Goal: Communication & Community: Participate in discussion

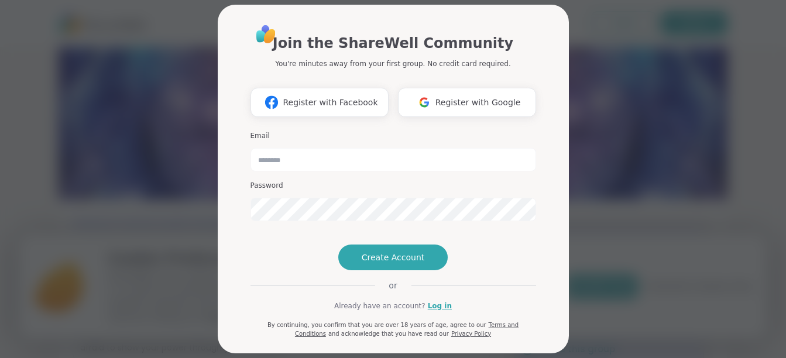
click at [453, 104] on span "Register with Google" at bounding box center [478, 103] width 85 height 12
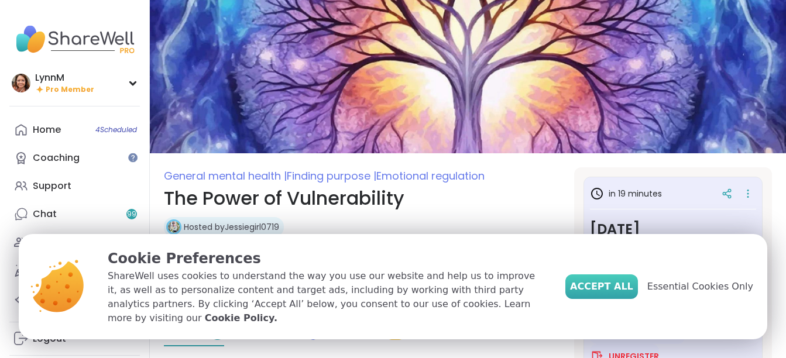
click at [617, 293] on span "Accept All" at bounding box center [601, 287] width 63 height 14
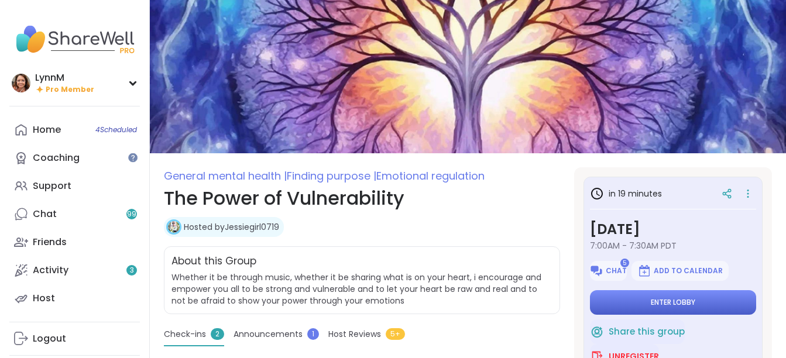
click at [620, 305] on button "Enter lobby" at bounding box center [673, 302] width 166 height 25
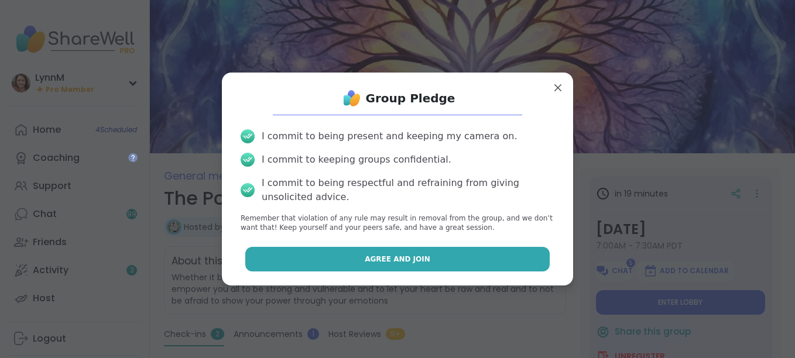
click at [426, 259] on button "Agree and Join" at bounding box center [397, 259] width 305 height 25
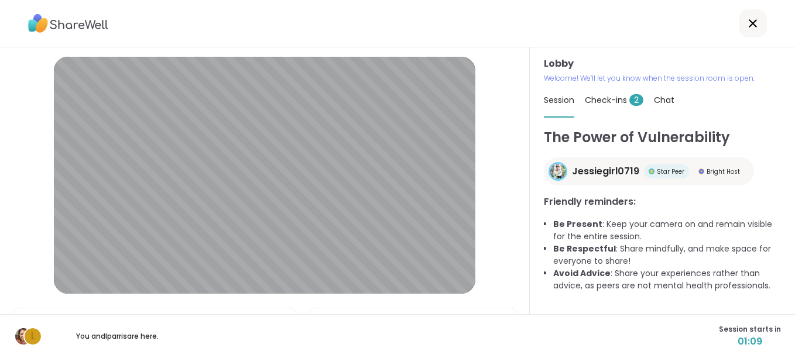
click at [655, 100] on span "Chat" at bounding box center [664, 100] width 20 height 12
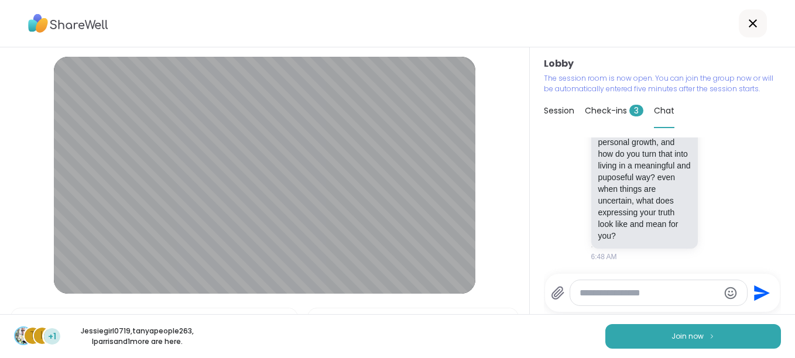
scroll to position [4168, 0]
click at [600, 112] on span "Check-ins 3" at bounding box center [614, 111] width 59 height 12
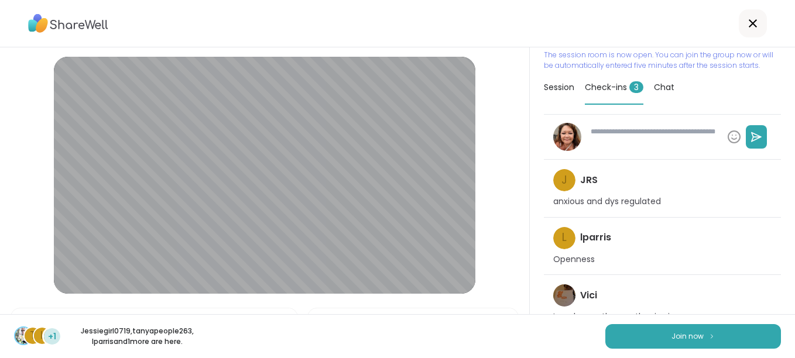
scroll to position [42, 0]
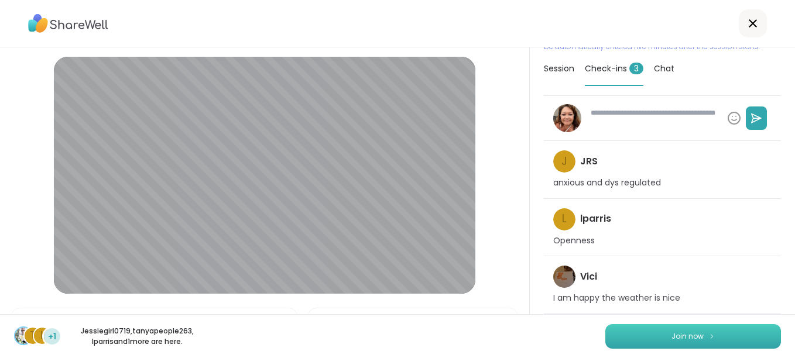
click at [677, 333] on span "Join now" at bounding box center [688, 336] width 32 height 11
type textarea "*"
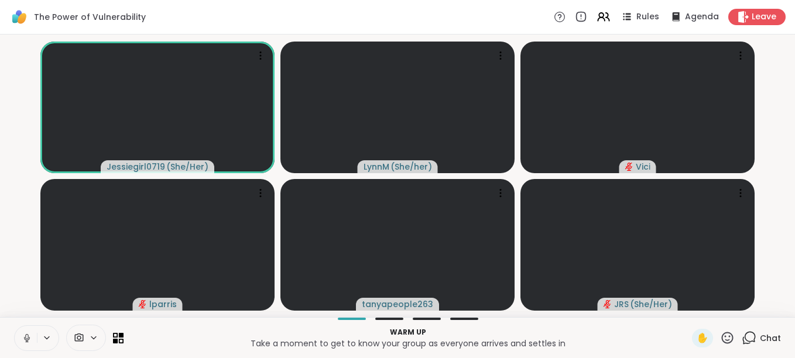
click at [783, 100] on video-player-container "Jessiegirl0719 ( She/Her ) LynnM ( She/her ) Vici lparris tanyapeople263 JRS ( …" at bounding box center [397, 175] width 781 height 273
click at [760, 340] on span "Chat" at bounding box center [770, 339] width 21 height 12
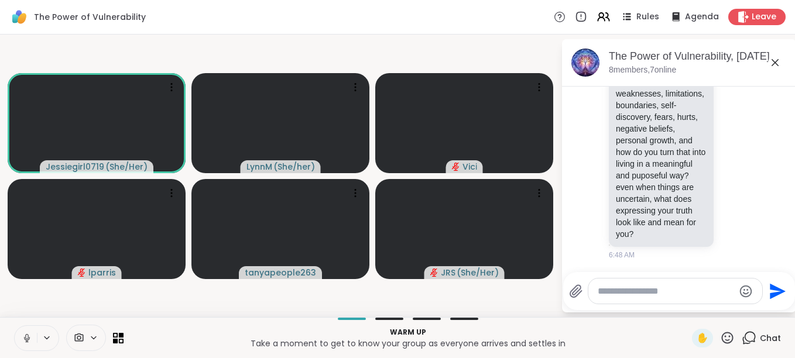
scroll to position [4118, 0]
click at [776, 65] on icon at bounding box center [775, 63] width 14 height 14
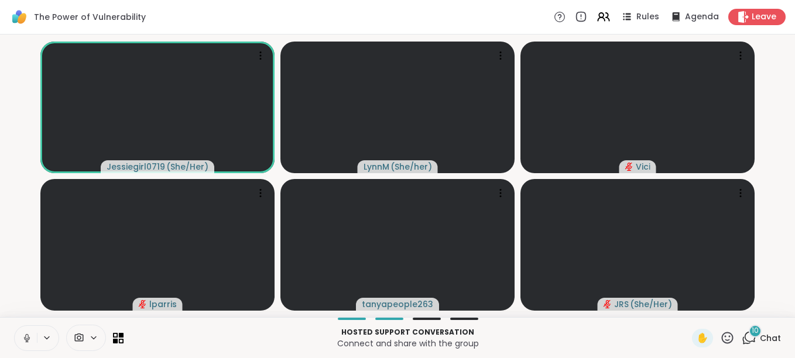
click at [749, 335] on div "10" at bounding box center [755, 331] width 13 height 13
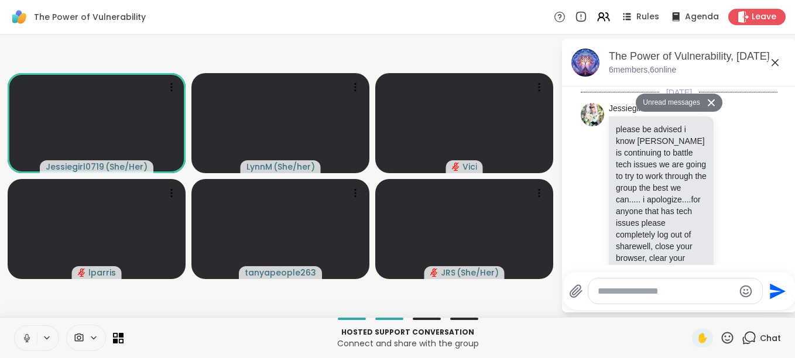
scroll to position [5175, 0]
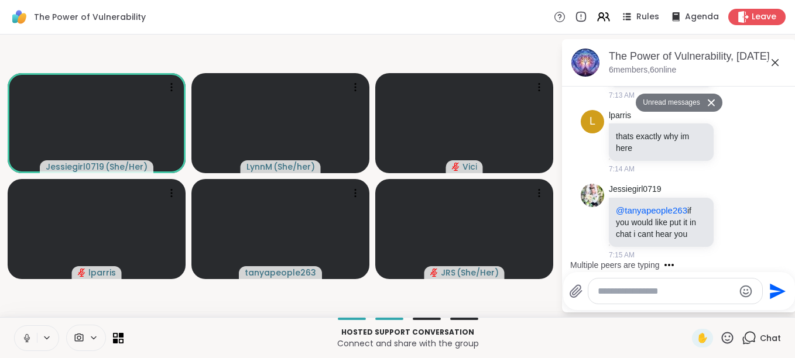
click at [773, 66] on icon at bounding box center [775, 63] width 14 height 14
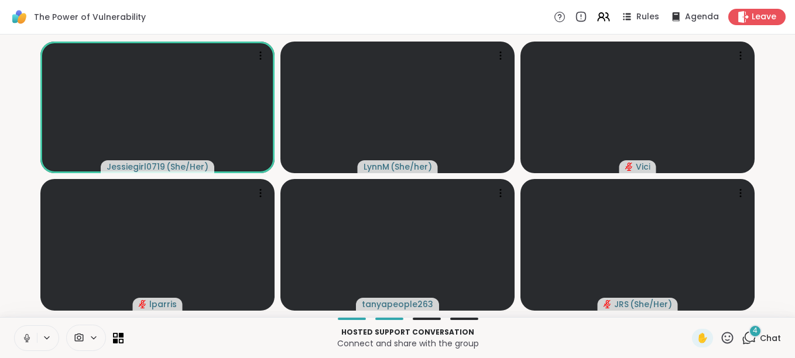
click at [29, 341] on icon at bounding box center [27, 338] width 11 height 11
click at [760, 337] on span "Chat" at bounding box center [770, 339] width 21 height 12
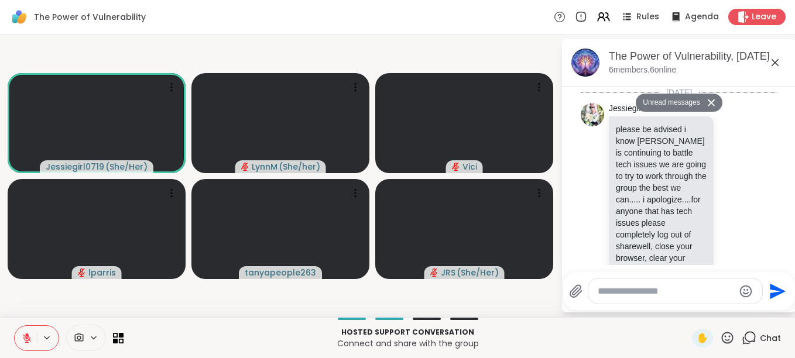
scroll to position [5719, 0]
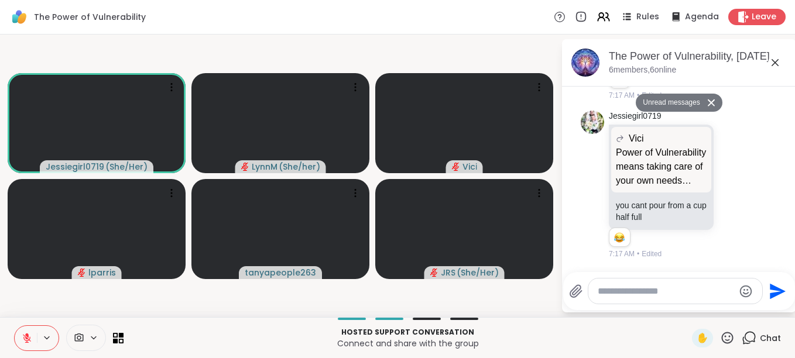
click at [29, 338] on icon at bounding box center [27, 338] width 11 height 11
click at [775, 63] on icon at bounding box center [775, 62] width 7 height 7
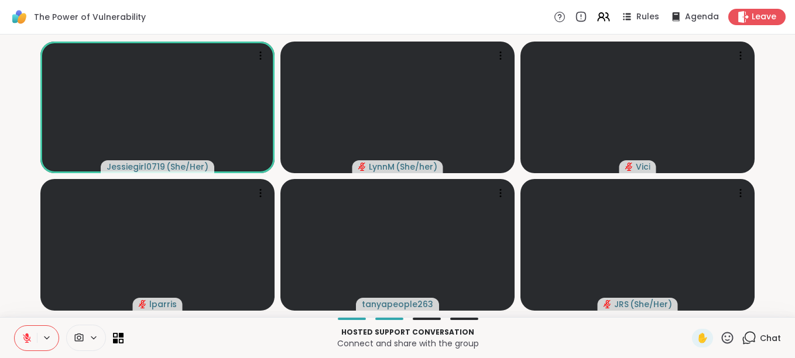
click at [26, 336] on icon at bounding box center [27, 335] width 4 height 5
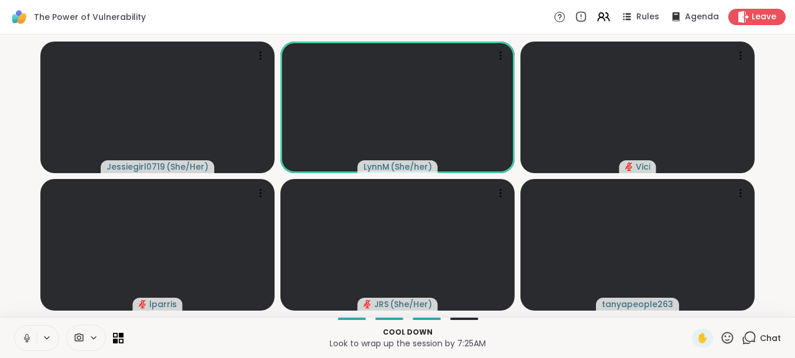
click at [27, 339] on icon at bounding box center [26, 336] width 3 height 5
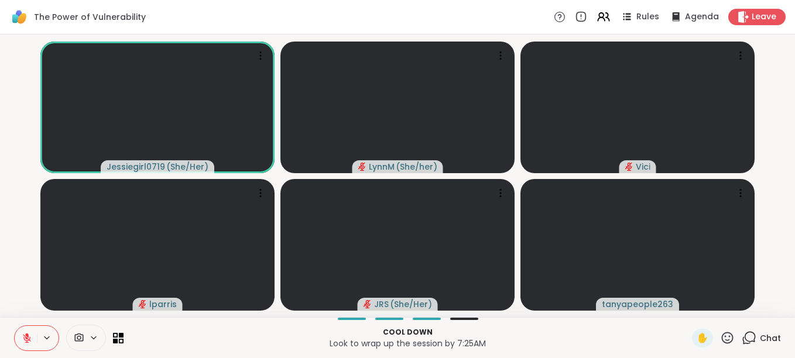
click at [28, 337] on icon at bounding box center [27, 335] width 4 height 5
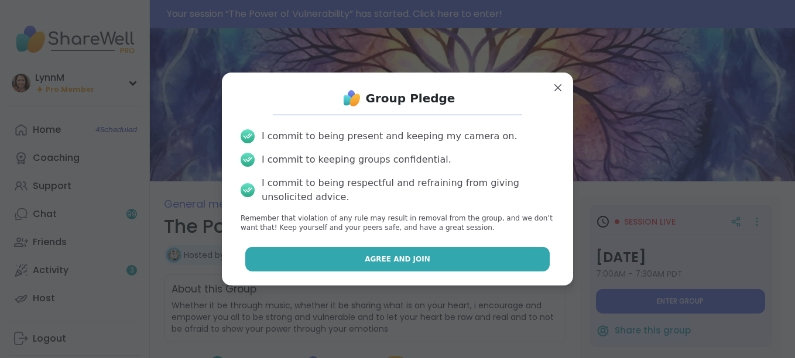
click at [410, 263] on span "Agree and Join" at bounding box center [398, 259] width 66 height 11
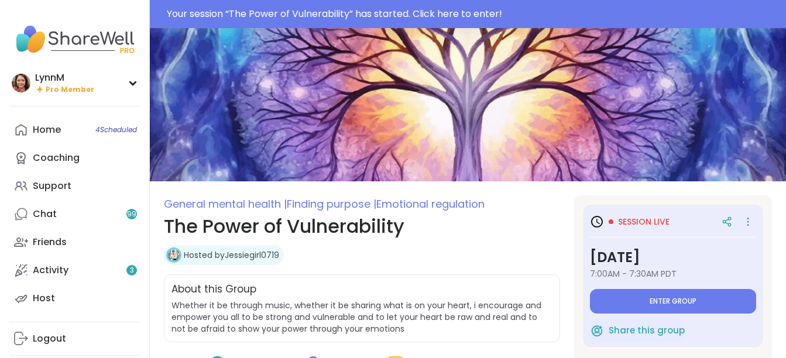
type textarea "*"
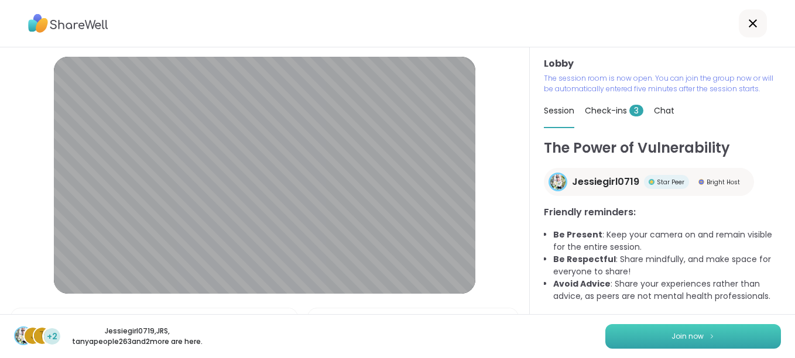
click at [672, 336] on span "Join now" at bounding box center [688, 336] width 32 height 11
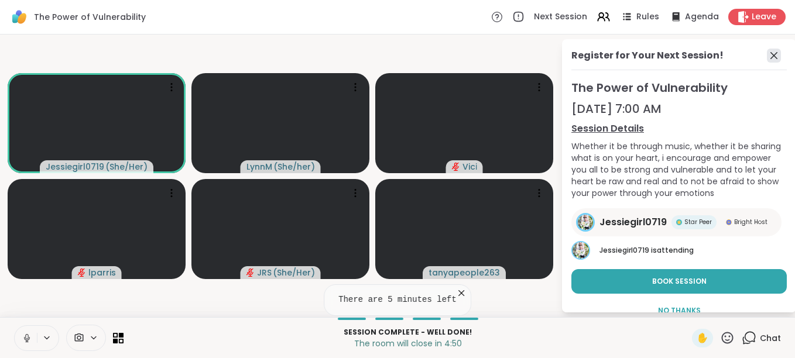
click at [767, 54] on icon at bounding box center [774, 56] width 14 height 14
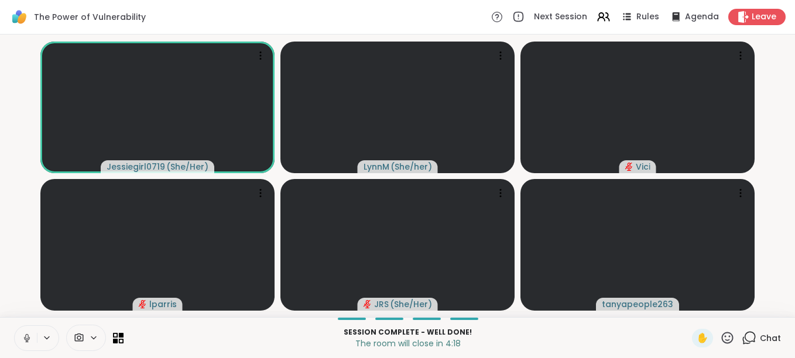
click at [28, 338] on icon at bounding box center [27, 338] width 11 height 11
click at [26, 335] on icon at bounding box center [27, 335] width 4 height 5
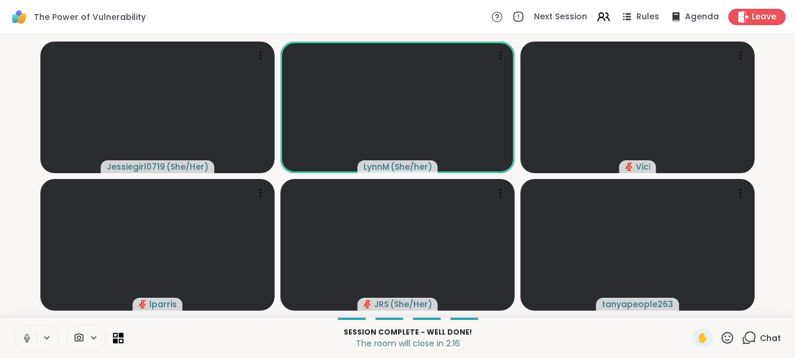
click at [27, 340] on icon at bounding box center [27, 338] width 11 height 11
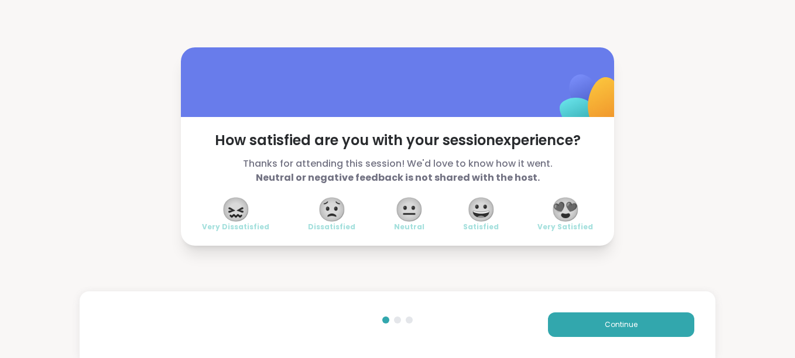
click at [562, 210] on span "😍" at bounding box center [565, 209] width 29 height 21
